Goal: Information Seeking & Learning: Learn about a topic

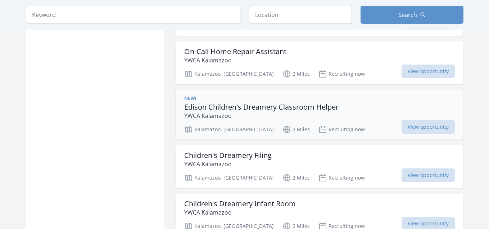
scroll to position [864, 0]
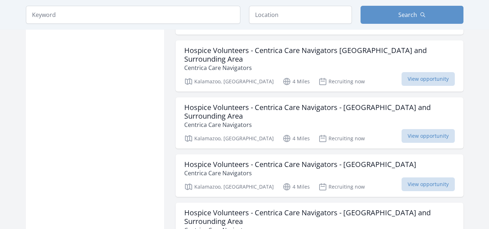
scroll to position [864, 0]
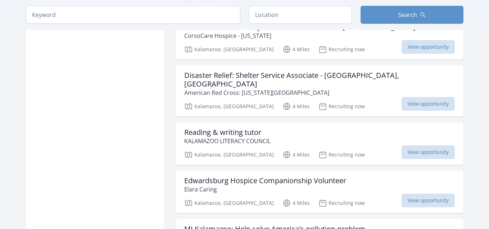
scroll to position [1655, 0]
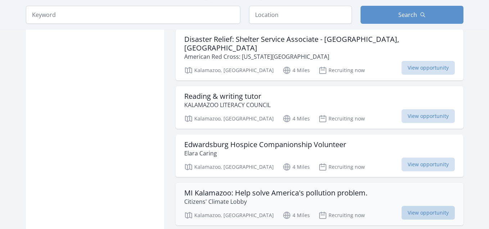
click at [420, 205] on span "View opportunity" at bounding box center [428, 212] width 53 height 14
